Goal: Task Accomplishment & Management: Manage account settings

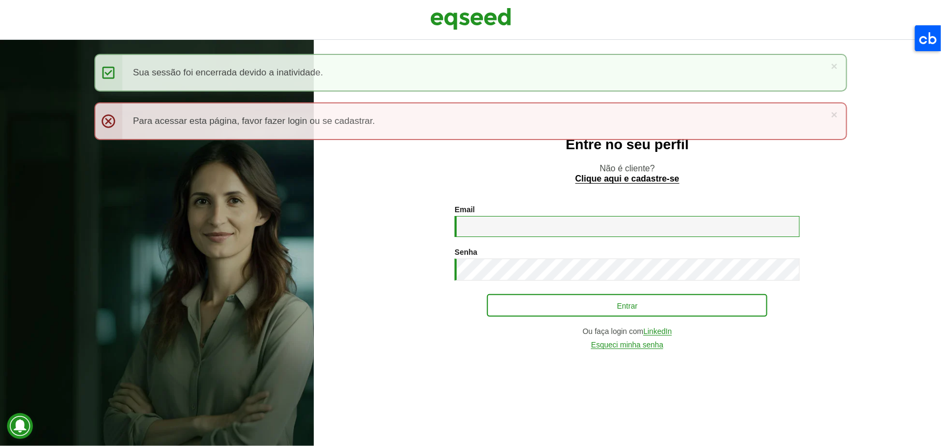
type input "**********"
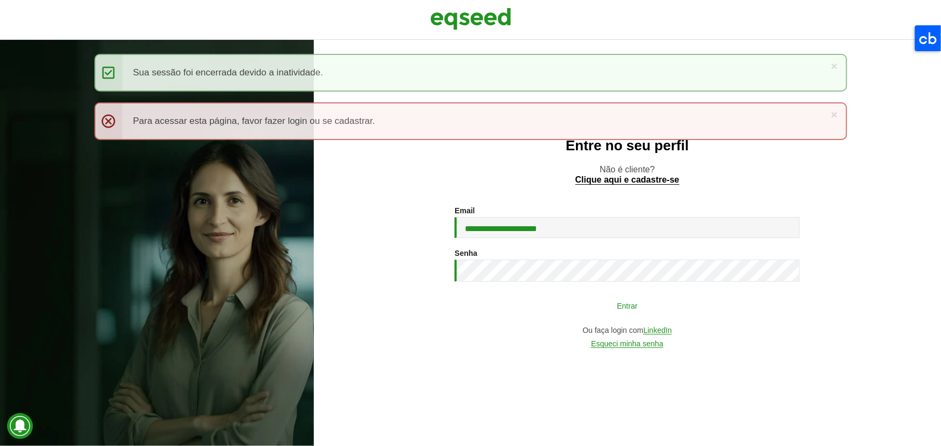
click at [577, 313] on button "Entrar" at bounding box center [627, 305] width 280 height 20
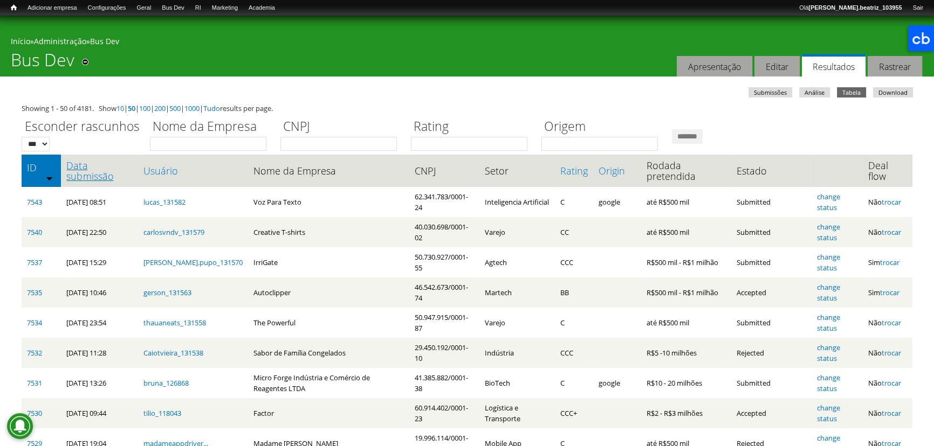
click at [120, 170] on link "Data submissão" at bounding box center [99, 171] width 66 height 22
